Goal: Find specific page/section

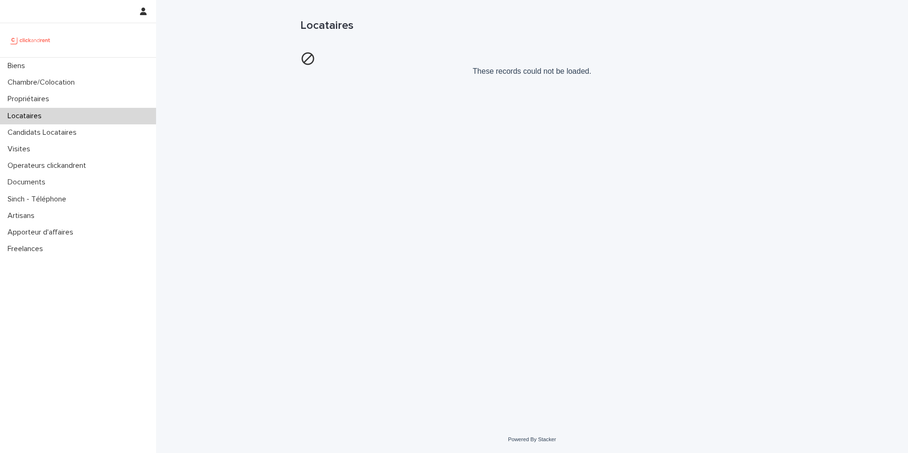
click at [526, 77] on p "These records could not be loaded." at bounding box center [531, 64] width 463 height 32
click at [46, 114] on p "Locataires" at bounding box center [26, 116] width 45 height 9
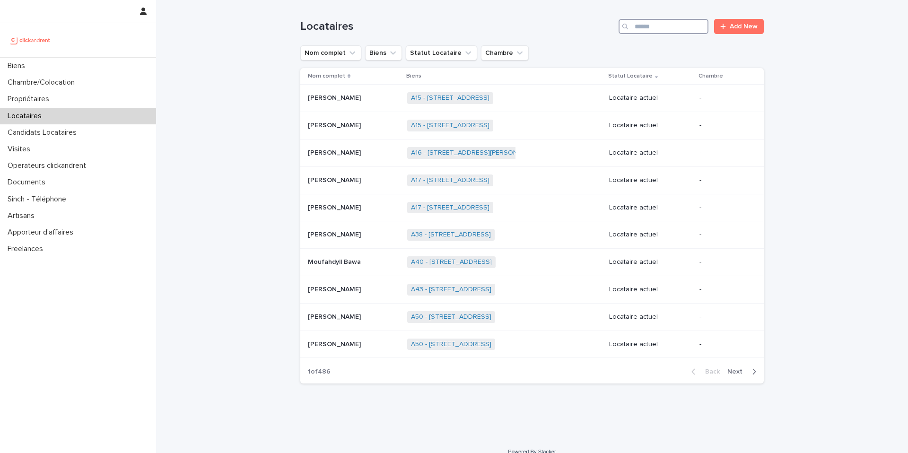
click at [700, 27] on input "Search" at bounding box center [663, 26] width 90 height 15
type input "********"
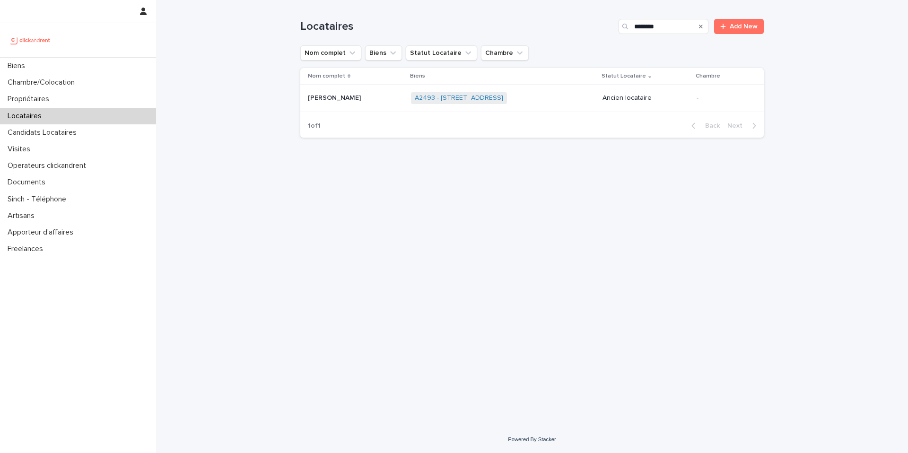
click at [363, 95] on p "[PERSON_NAME]" at bounding box center [335, 97] width 55 height 10
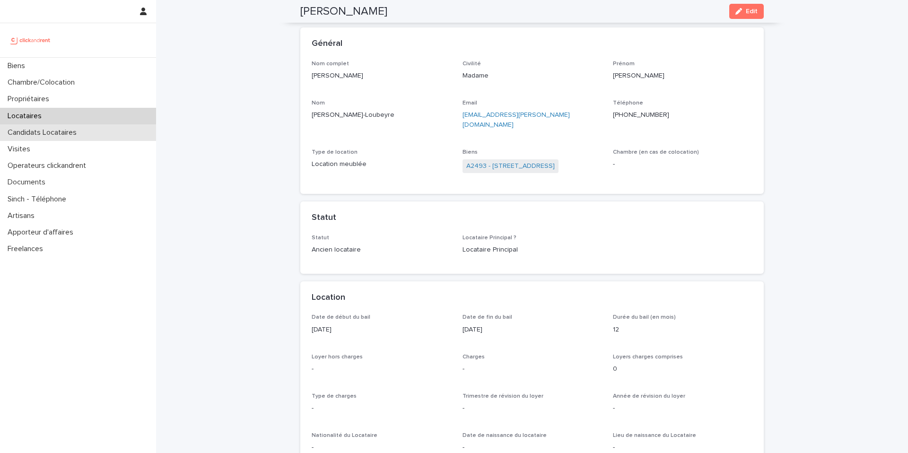
scroll to position [24, 0]
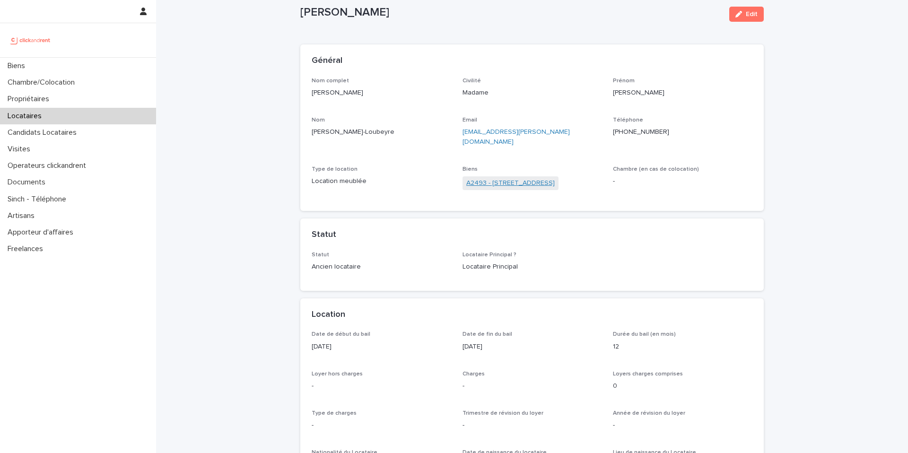
click at [496, 178] on link "A2493 - [STREET_ADDRESS]" at bounding box center [510, 183] width 88 height 10
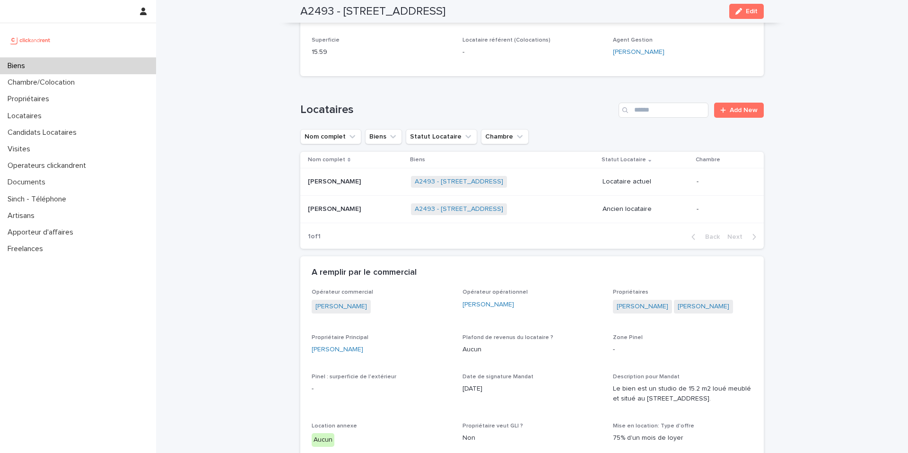
scroll to position [447, 0]
